Goal: Task Accomplishment & Management: Use online tool/utility

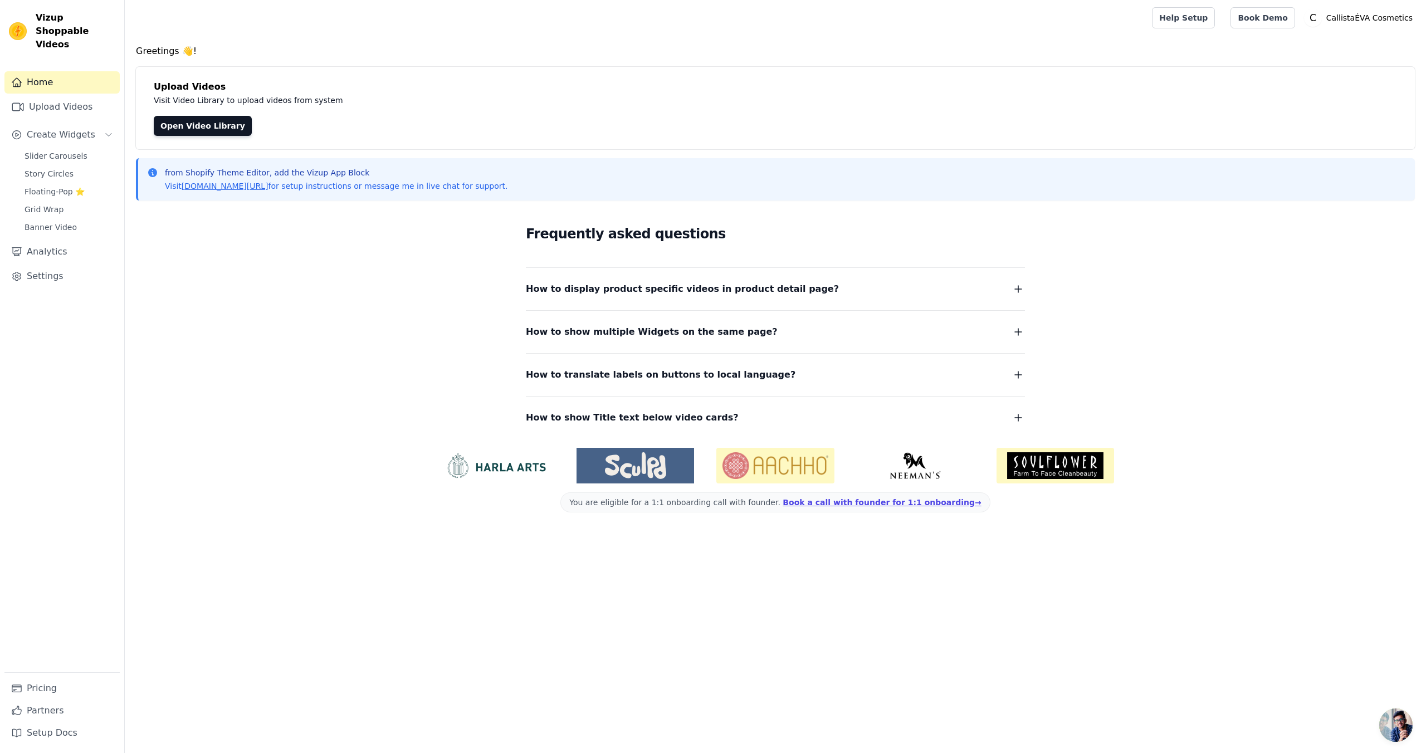
click at [777, 289] on span "How to display product specific videos in product detail page?" at bounding box center [682, 289] width 313 height 16
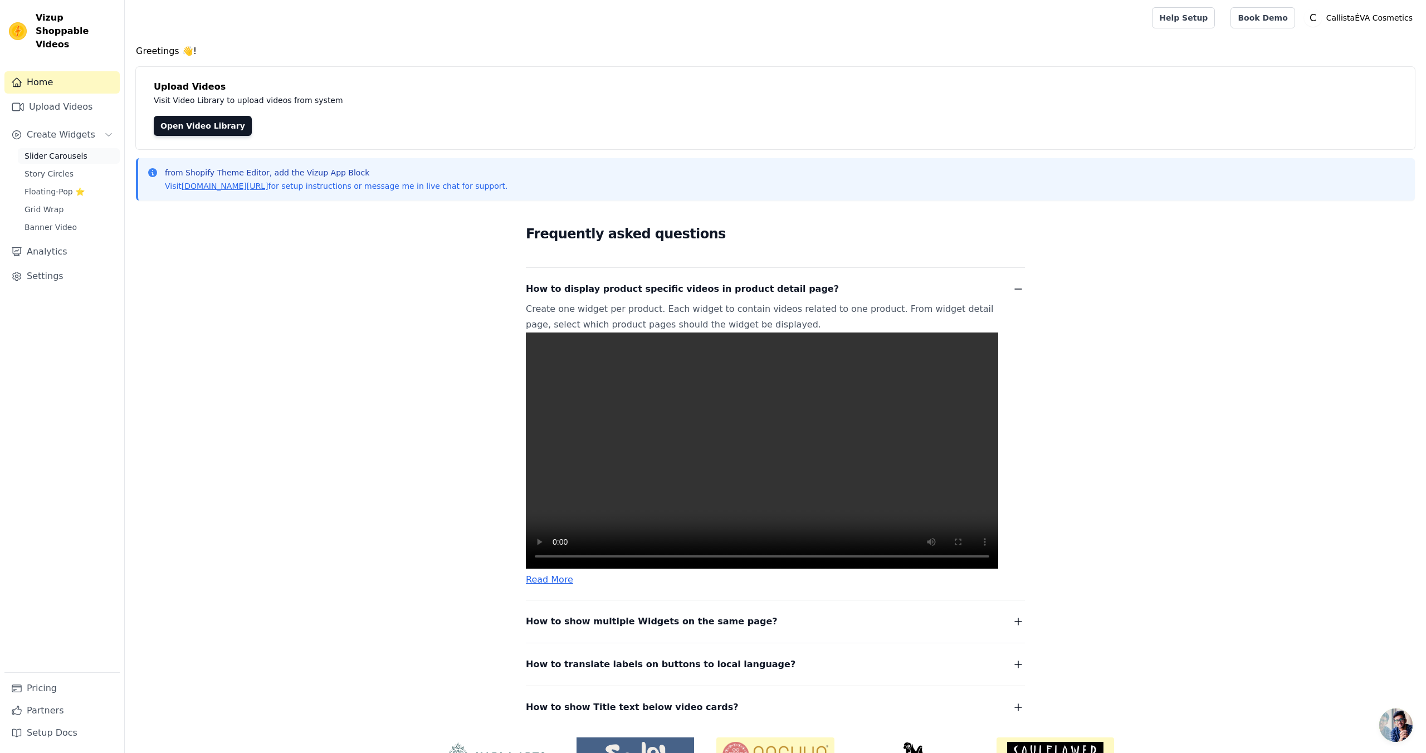
click at [64, 150] on span "Slider Carousels" at bounding box center [56, 155] width 63 height 11
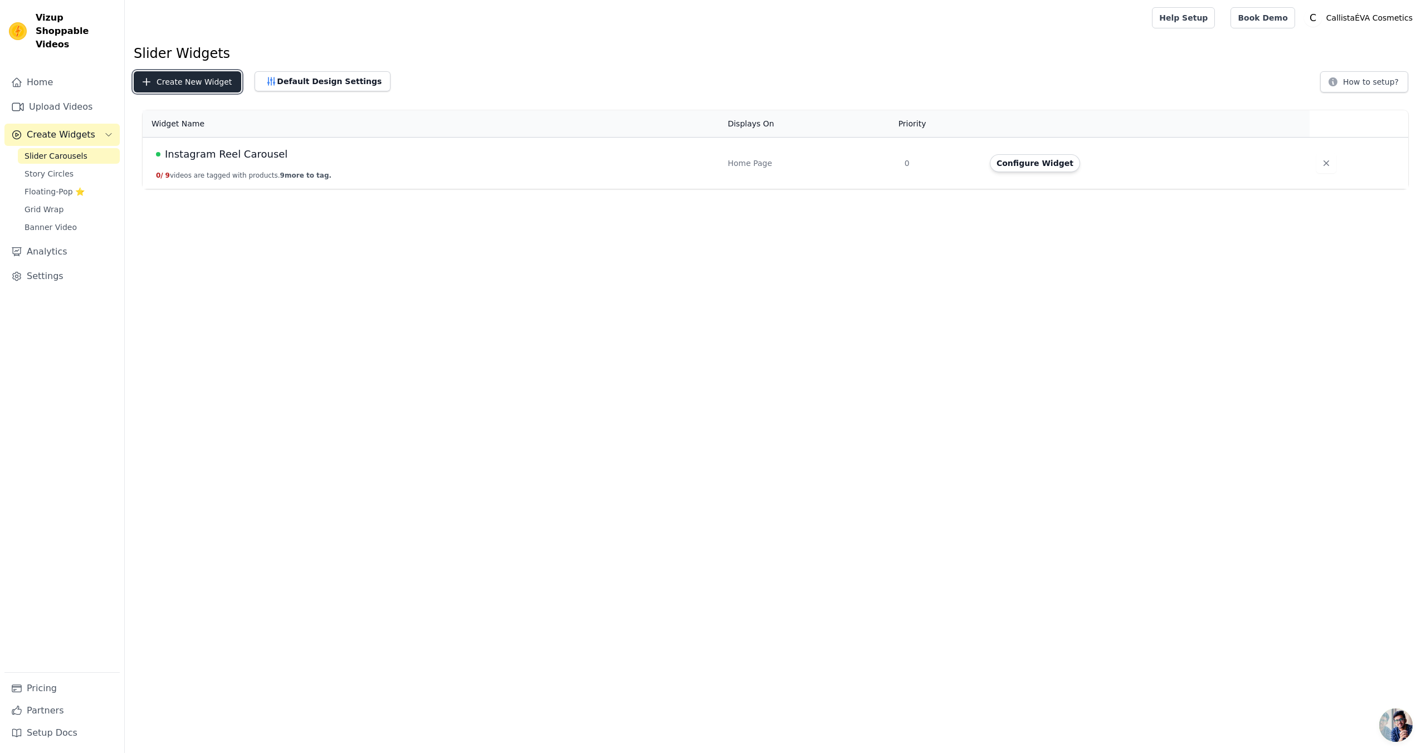
click at [183, 84] on button "Create New Widget" at bounding box center [187, 81] width 107 height 21
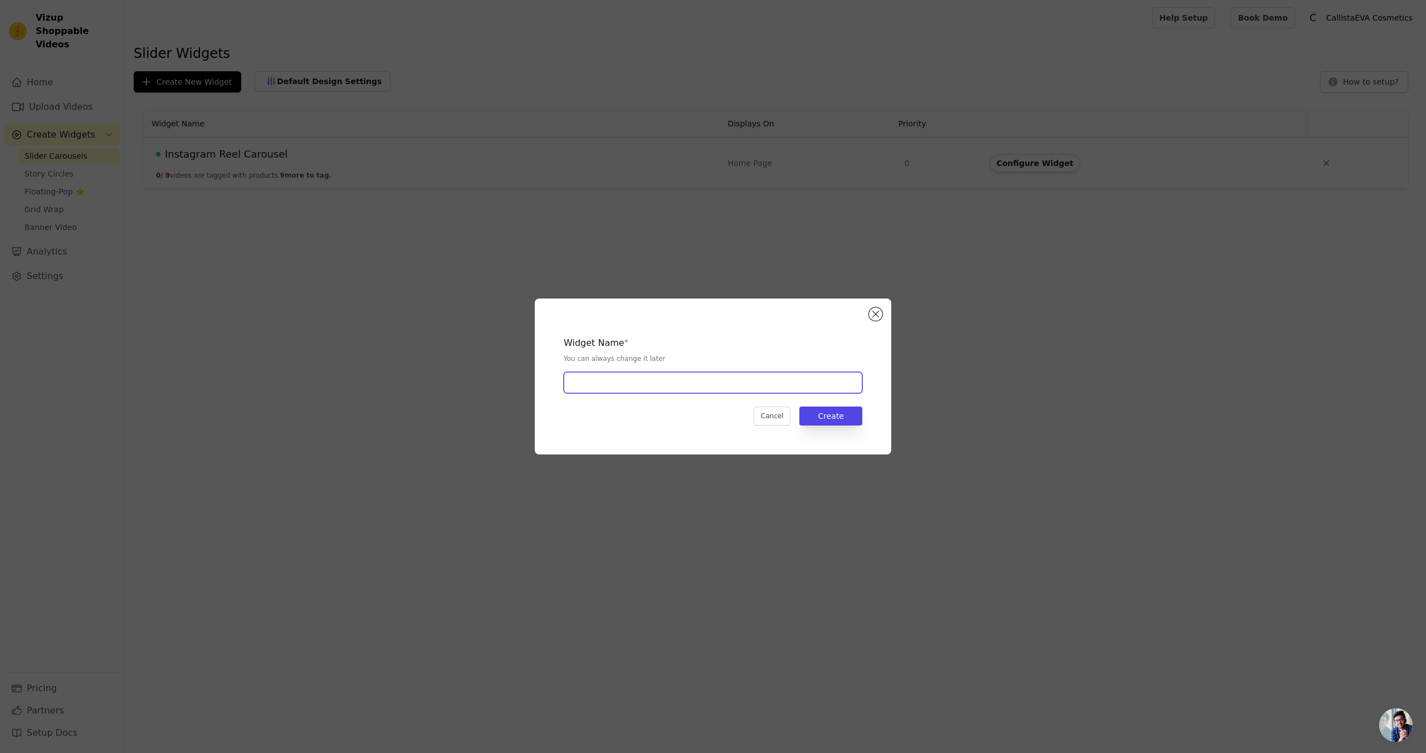
click at [647, 382] on input "text" at bounding box center [713, 382] width 298 height 21
click at [880, 312] on button "Close modal" at bounding box center [875, 313] width 13 height 13
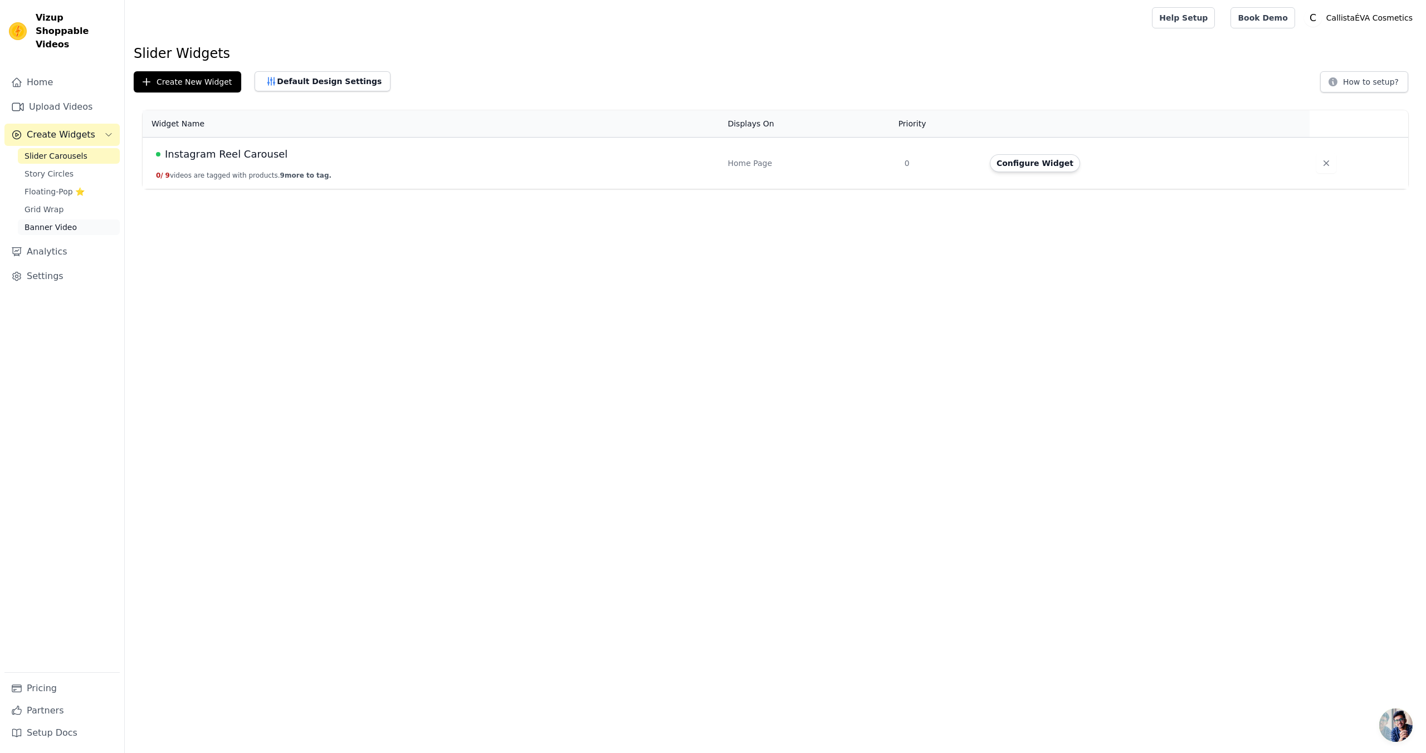
click at [63, 222] on span "Banner Video" at bounding box center [51, 227] width 52 height 11
